Goal: Task Accomplishment & Management: Complete application form

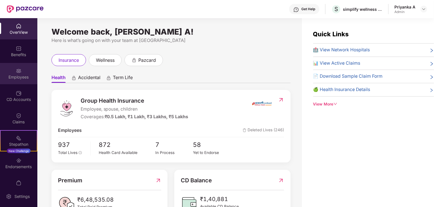
click at [16, 74] on div "Employees" at bounding box center [18, 77] width 37 height 6
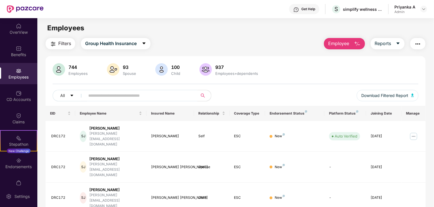
click at [134, 97] on input "text" at bounding box center [139, 95] width 102 height 8
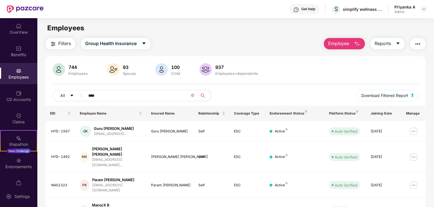
click at [110, 96] on input "****" at bounding box center [139, 95] width 102 height 8
click at [121, 95] on input "*****" at bounding box center [139, 95] width 102 height 8
type input "*"
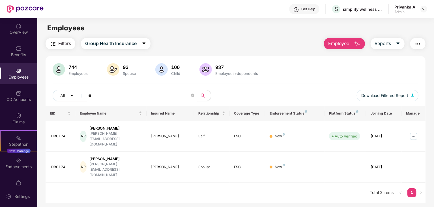
type input "*"
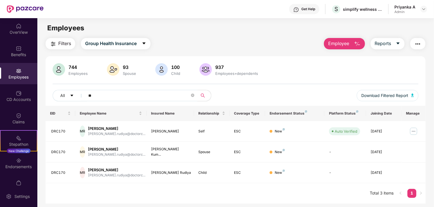
type input "*"
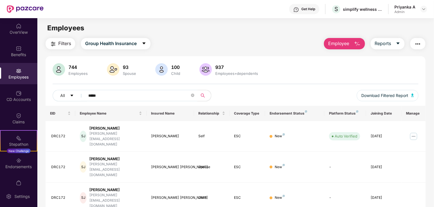
click at [104, 93] on input "*****" at bounding box center [139, 95] width 102 height 8
type input "*"
click at [355, 42] on img "button" at bounding box center [357, 43] width 7 height 7
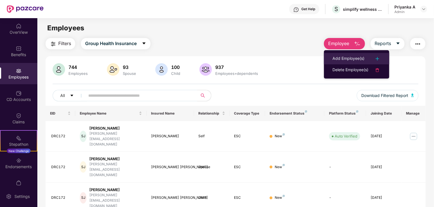
click at [345, 62] on div "Add Employee(s)" at bounding box center [348, 58] width 32 height 7
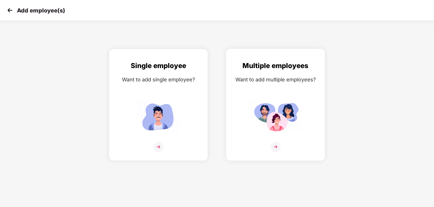
click at [278, 145] on img at bounding box center [275, 146] width 10 height 10
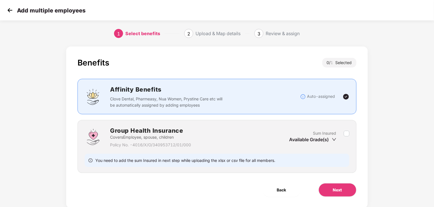
click at [343, 135] on div "Sum Insured Available Grade(s)" at bounding box center [316, 137] width 54 height 14
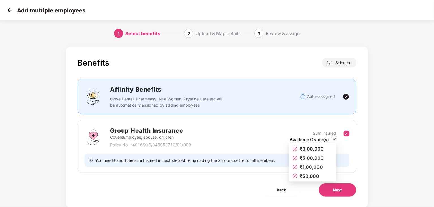
click at [335, 139] on icon "down" at bounding box center [334, 139] width 4 height 4
click at [310, 166] on span "₹1,00,000" at bounding box center [311, 167] width 23 height 6
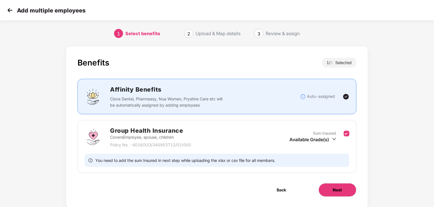
click at [338, 189] on span "Next" at bounding box center [337, 189] width 9 height 6
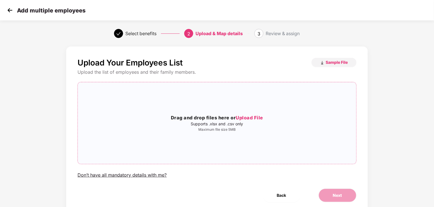
click at [250, 119] on span "Upload File" at bounding box center [249, 118] width 27 height 6
click at [254, 118] on span "Upload File" at bounding box center [249, 118] width 27 height 6
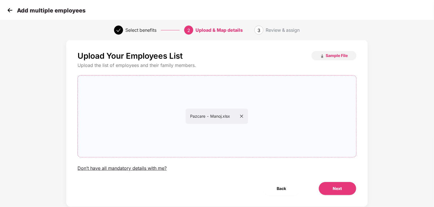
scroll to position [11, 0]
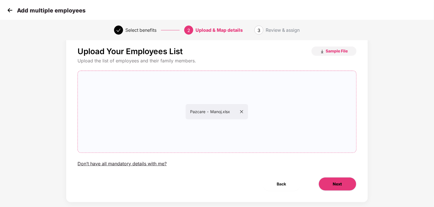
click at [341, 186] on span "Next" at bounding box center [337, 184] width 9 height 6
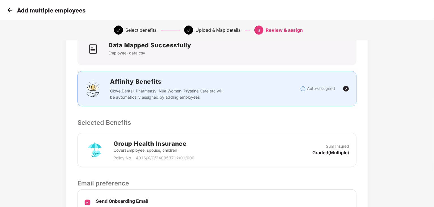
scroll to position [45, 0]
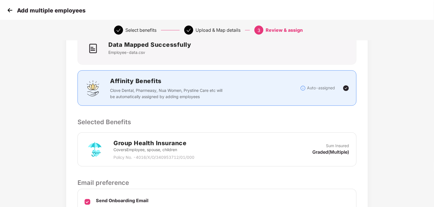
click at [295, 155] on div "Group Health Insurance Covers Employee, spouse, children Policy No. - 4016/X/O/…" at bounding box center [217, 149] width 265 height 22
click at [295, 160] on div "Group Health Insurance Covers Employee, spouse, children Policy No. - 4016/X/O/…" at bounding box center [217, 149] width 279 height 34
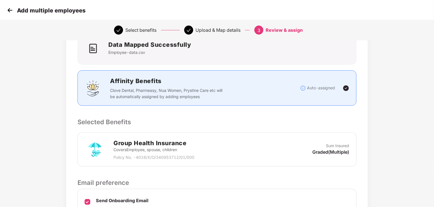
click at [269, 160] on div "Group Health Insurance Covers Employee, spouse, children Policy No. - 4016/X/O/…" at bounding box center [217, 149] width 279 height 34
click at [212, 153] on div "Group Health Insurance Covers Employee, spouse, children Policy No. - 4016/X/O/…" at bounding box center [217, 149] width 265 height 22
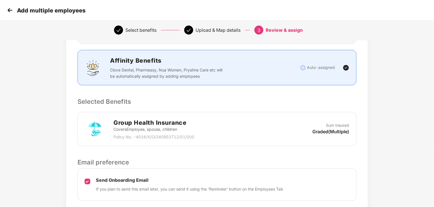
scroll to position [63, 0]
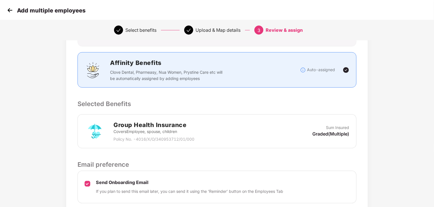
click at [227, 68] on div "Affinity Benefits Clove Dental, Pharmeasy, Nua Women, Prystine Care etc will be…" at bounding box center [205, 69] width 190 height 23
click at [228, 119] on div "Group Health Insurance Covers Employee, spouse, children Policy No. - 4016/X/O/…" at bounding box center [217, 131] width 279 height 34
click at [169, 130] on p "Covers Employee, spouse, children" at bounding box center [153, 131] width 81 height 6
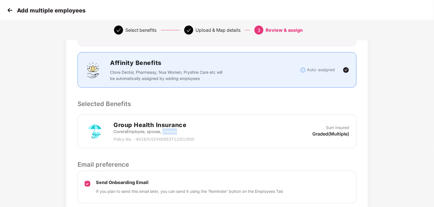
click at [169, 130] on p "Covers Employee, spouse, children" at bounding box center [153, 131] width 81 height 6
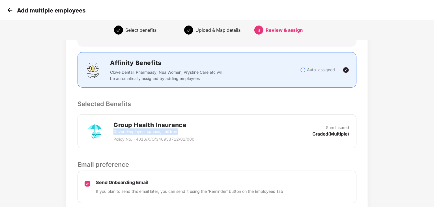
click at [169, 130] on p "Covers Employee, spouse, children" at bounding box center [153, 131] width 81 height 6
click at [215, 141] on div "Group Health Insurance Covers Employee, spouse, children Policy No. - 4016/X/O/…" at bounding box center [217, 131] width 265 height 22
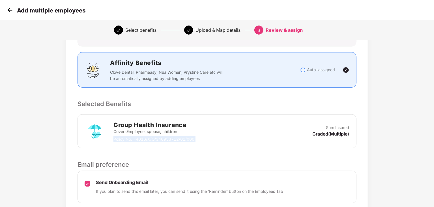
click at [215, 141] on div "Group Health Insurance Covers Employee, spouse, children Policy No. - 4016/X/O/…" at bounding box center [217, 131] width 265 height 22
click at [250, 138] on div "Group Health Insurance Covers Employee, spouse, children Policy No. - 4016/X/O/…" at bounding box center [217, 131] width 265 height 22
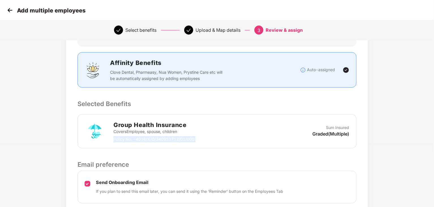
click at [250, 138] on div "Group Health Insurance Covers Employee, spouse, children Policy No. - 4016/X/O/…" at bounding box center [217, 131] width 265 height 22
click at [332, 133] on p "Graded(Multiple)" at bounding box center [331, 133] width 37 height 6
click at [346, 67] on img at bounding box center [346, 69] width 7 height 7
click at [261, 63] on h2 "Affinity Benefits" at bounding box center [205, 62] width 190 height 9
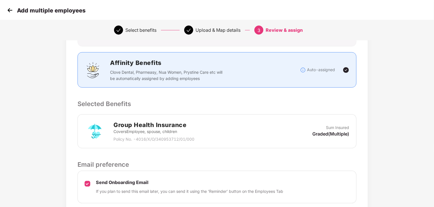
click at [261, 63] on h2 "Affinity Benefits" at bounding box center [205, 62] width 190 height 9
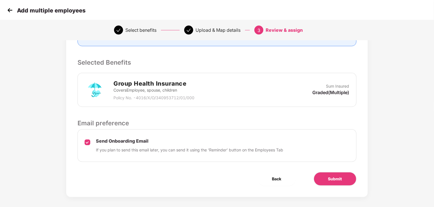
scroll to position [109, 0]
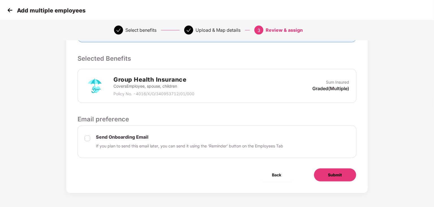
click at [334, 177] on button "Submit" at bounding box center [335, 175] width 43 height 14
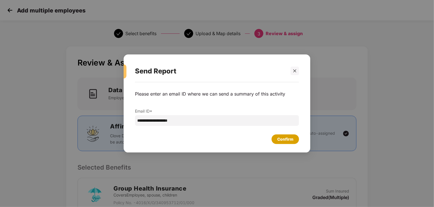
click at [282, 138] on div "Confirm" at bounding box center [285, 139] width 16 height 6
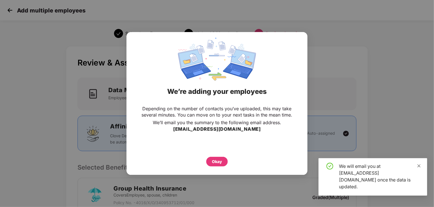
click at [419, 168] on icon "close" at bounding box center [419, 166] width 4 height 4
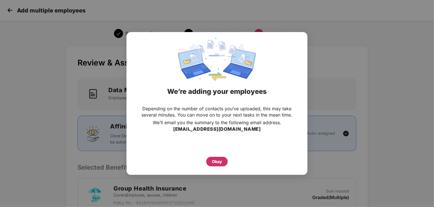
click at [216, 162] on div "Okay" at bounding box center [217, 161] width 10 height 6
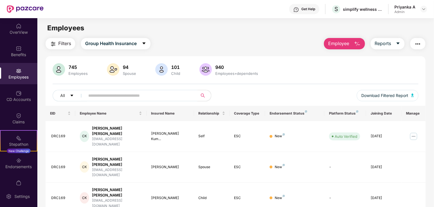
click at [117, 95] on input "text" at bounding box center [139, 95] width 102 height 8
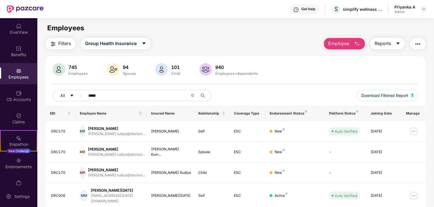
type input "*****"
